Goal: Task Accomplishment & Management: Manage account settings

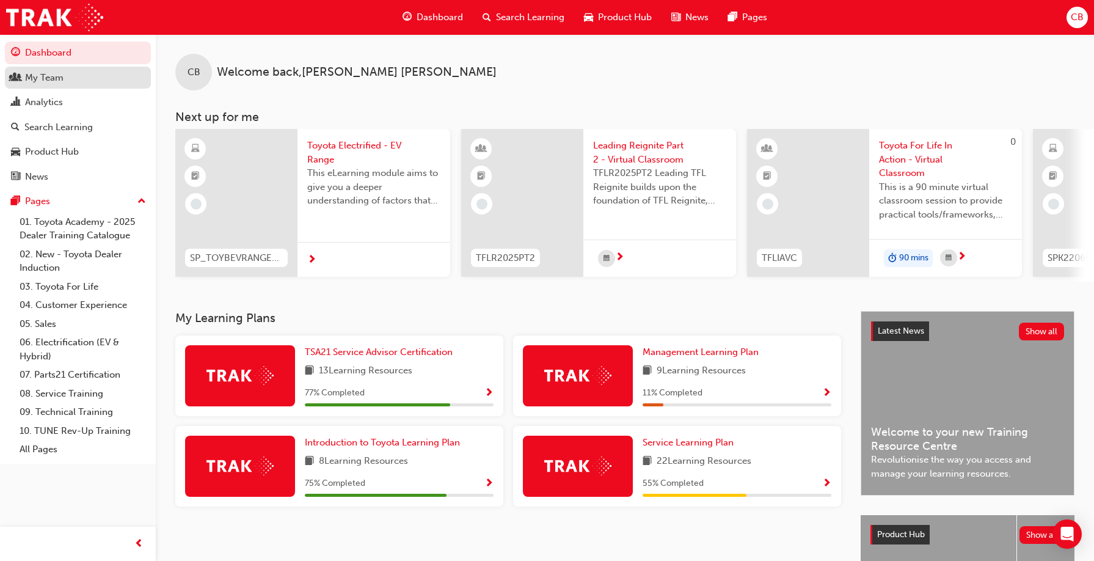
click at [49, 78] on div "My Team" at bounding box center [44, 78] width 38 height 14
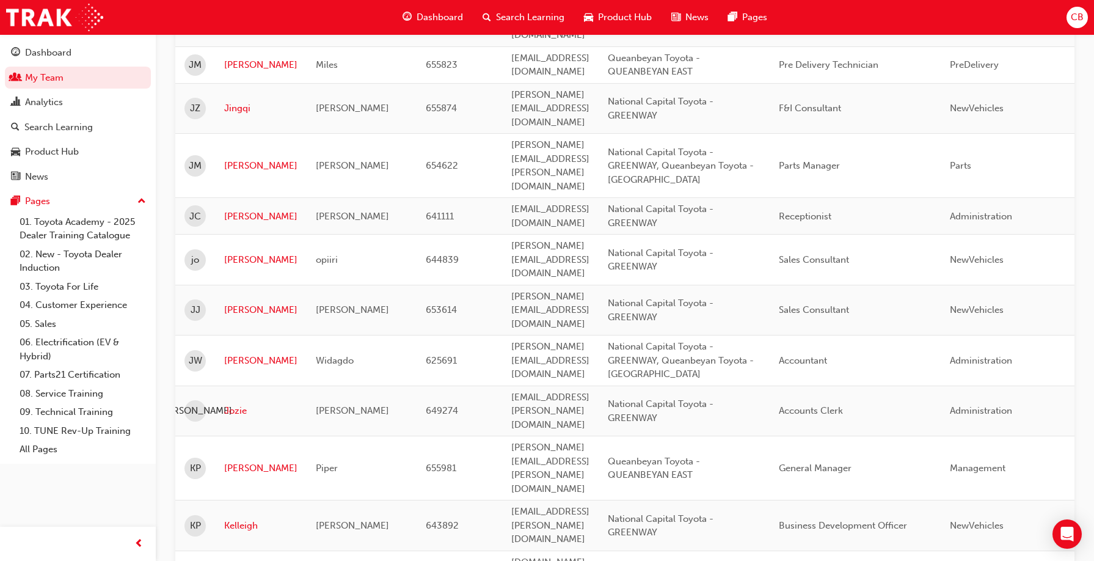
scroll to position [1771, 0]
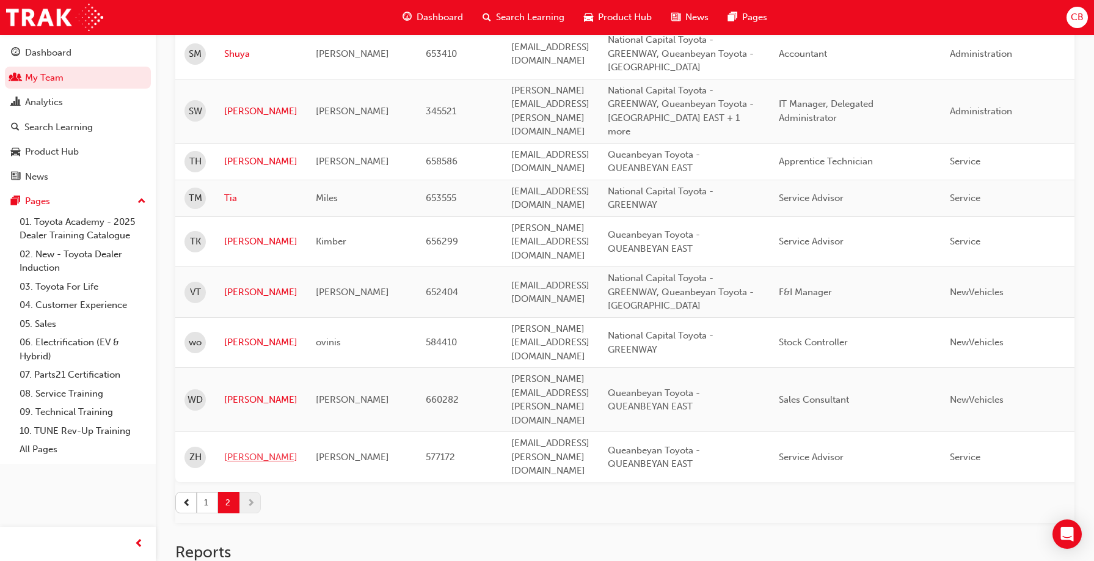
click at [243, 450] on link "[PERSON_NAME]" at bounding box center [260, 457] width 73 height 14
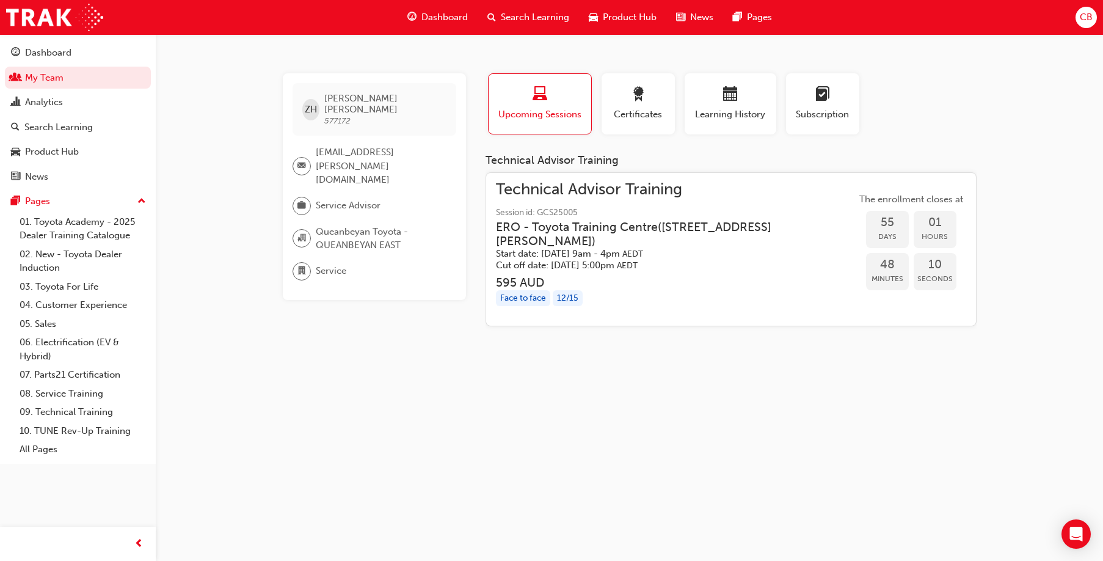
click at [525, 297] on div "Face to face" at bounding box center [523, 298] width 54 height 16
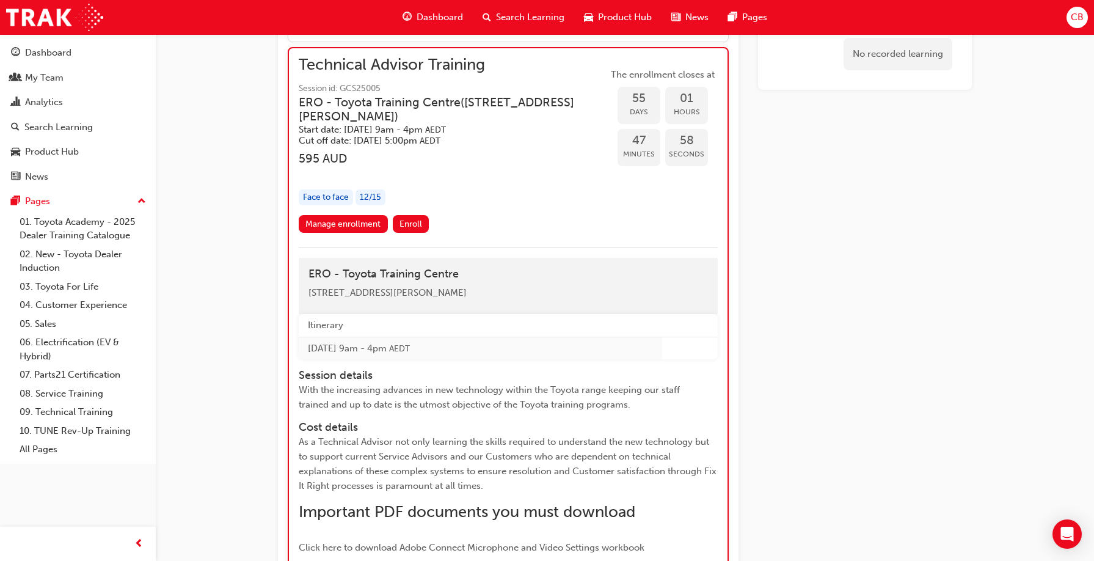
scroll to position [1738, 0]
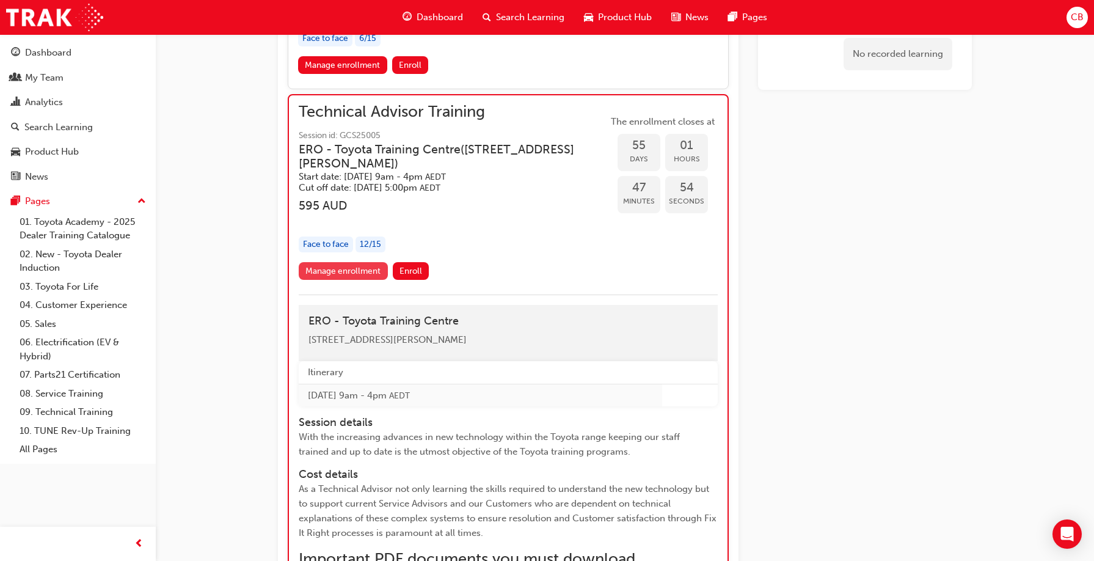
click at [357, 280] on link "Manage enrollment" at bounding box center [343, 271] width 89 height 18
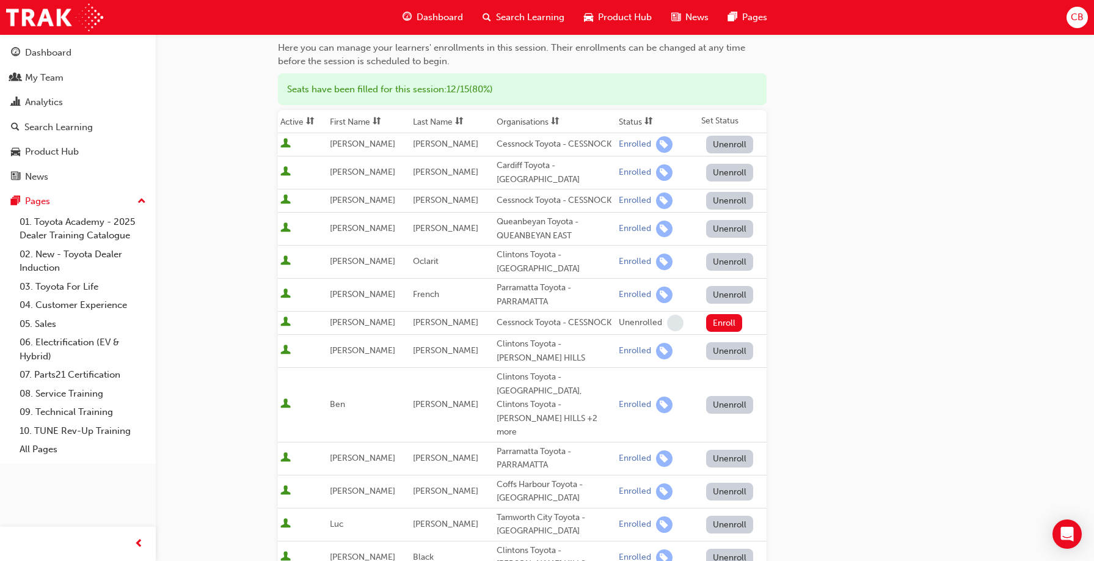
scroll to position [183, 0]
